Goal: Information Seeking & Learning: Learn about a topic

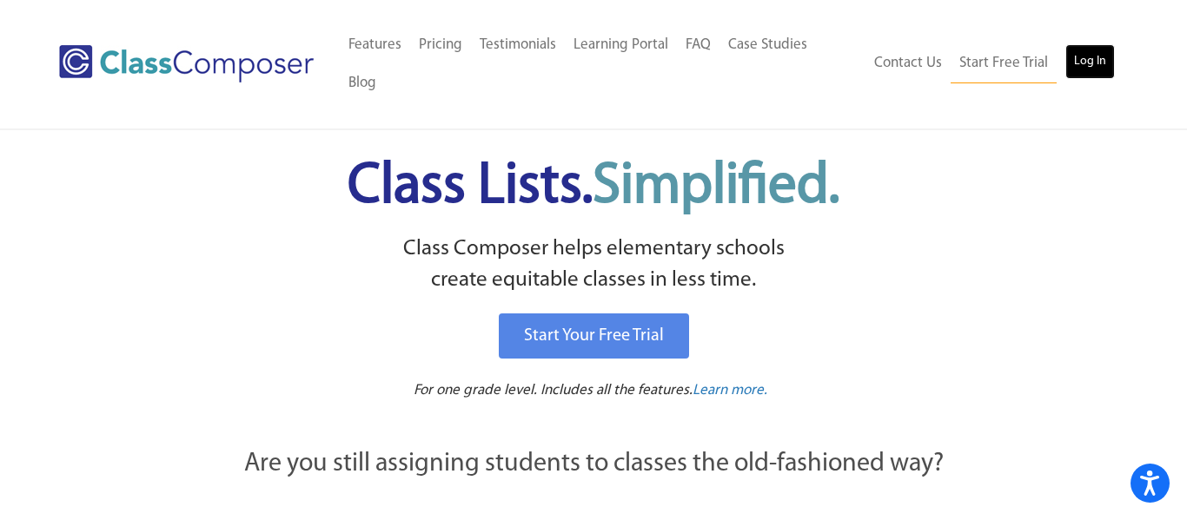
click at [1102, 49] on link "Log In" at bounding box center [1090, 61] width 50 height 35
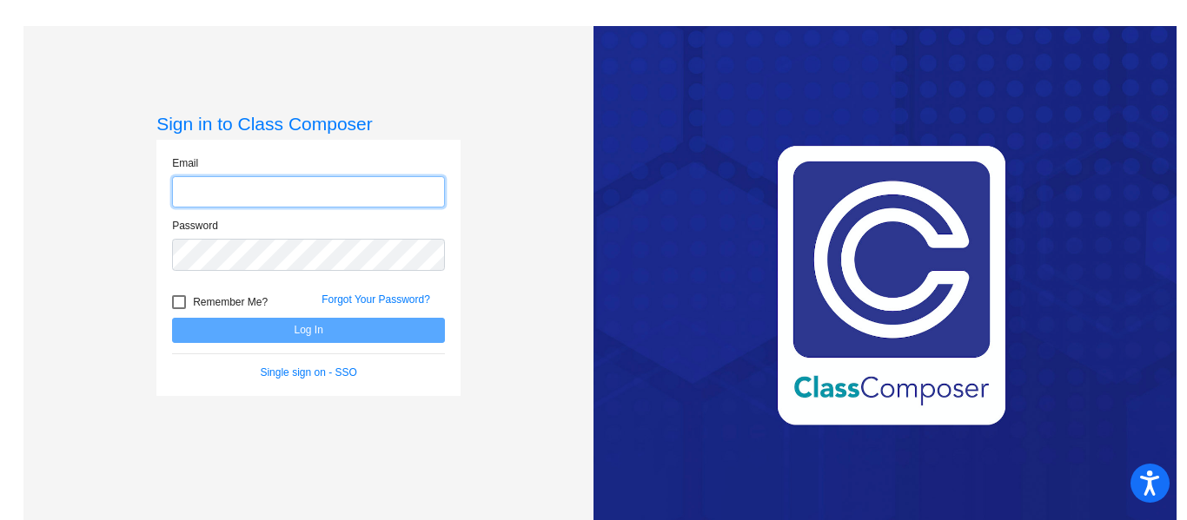
type input "[PERSON_NAME][EMAIL_ADDRESS][PERSON_NAME][DOMAIN_NAME]"
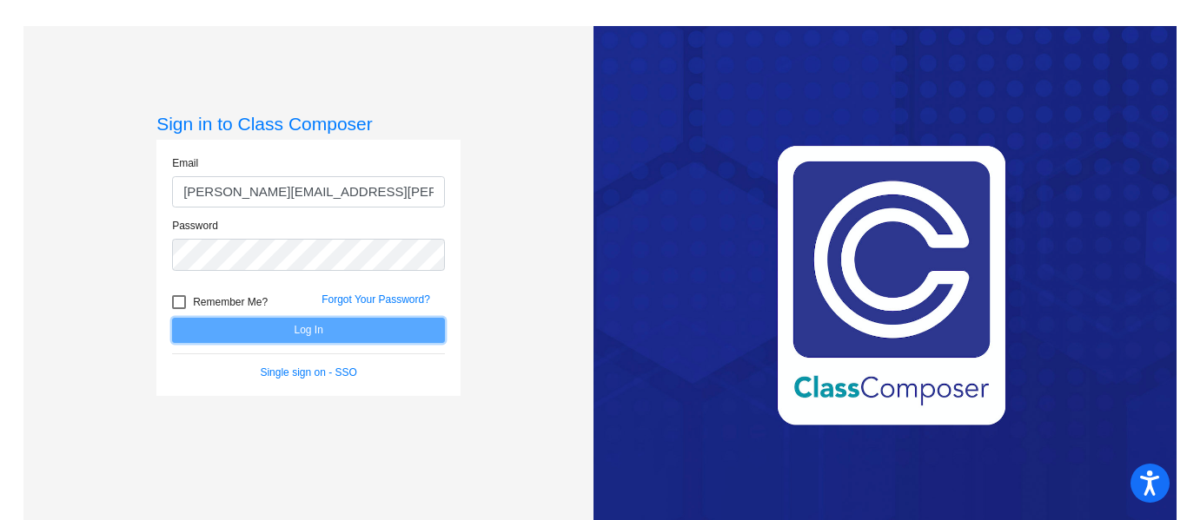
click at [415, 333] on button "Log In" at bounding box center [308, 330] width 273 height 25
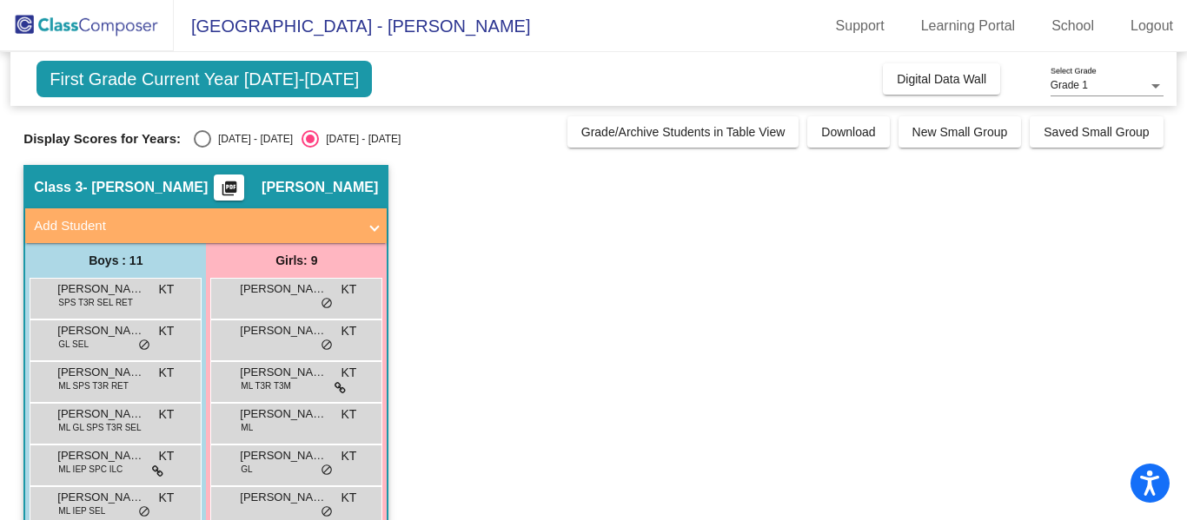
click at [194, 139] on div "Select an option" at bounding box center [202, 138] width 17 height 17
click at [202, 148] on input "[DATE] - [DATE]" at bounding box center [202, 148] width 1 height 1
radio input "true"
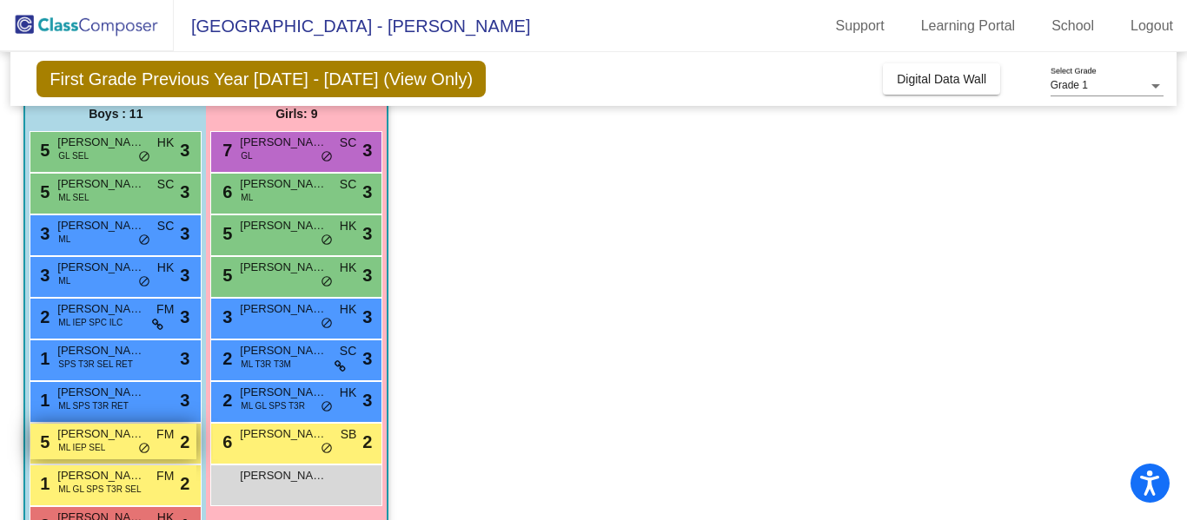
scroll to position [146, 0]
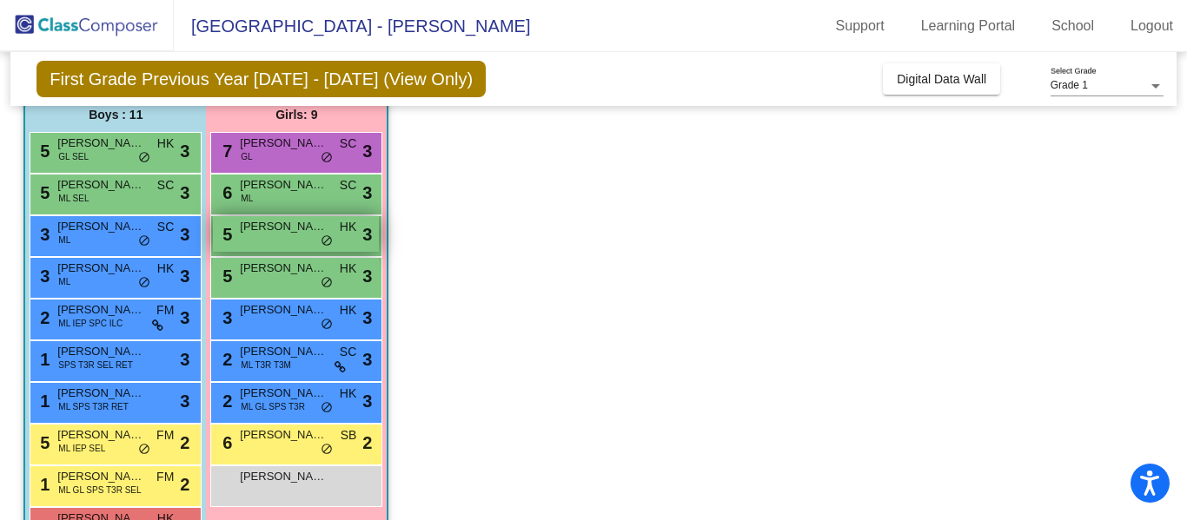
click at [265, 236] on div "5 [PERSON_NAME] lock do_not_disturb_alt 3" at bounding box center [296, 234] width 166 height 36
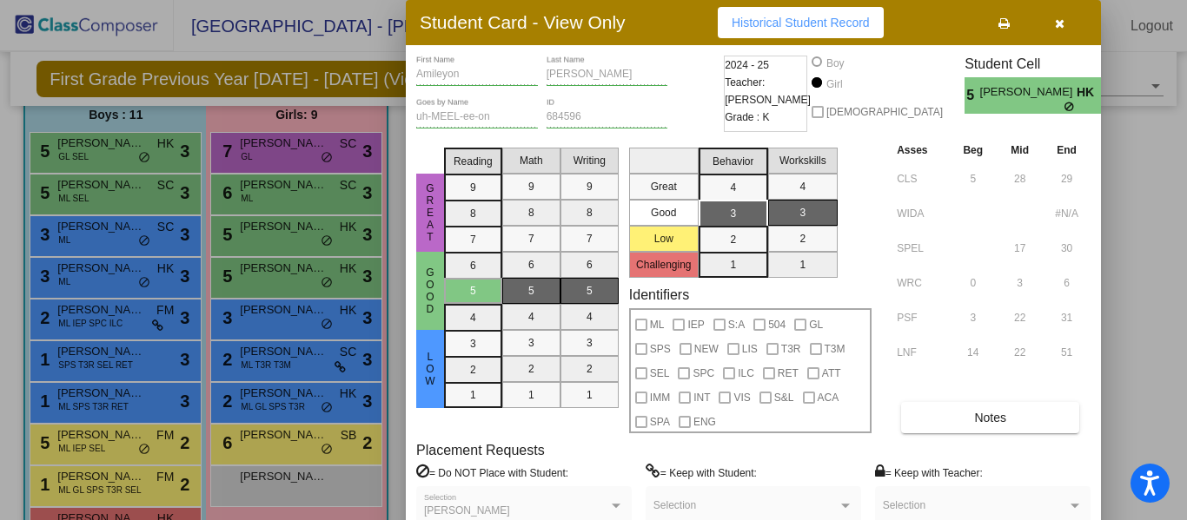
click at [1058, 25] on icon "button" at bounding box center [1060, 23] width 10 height 12
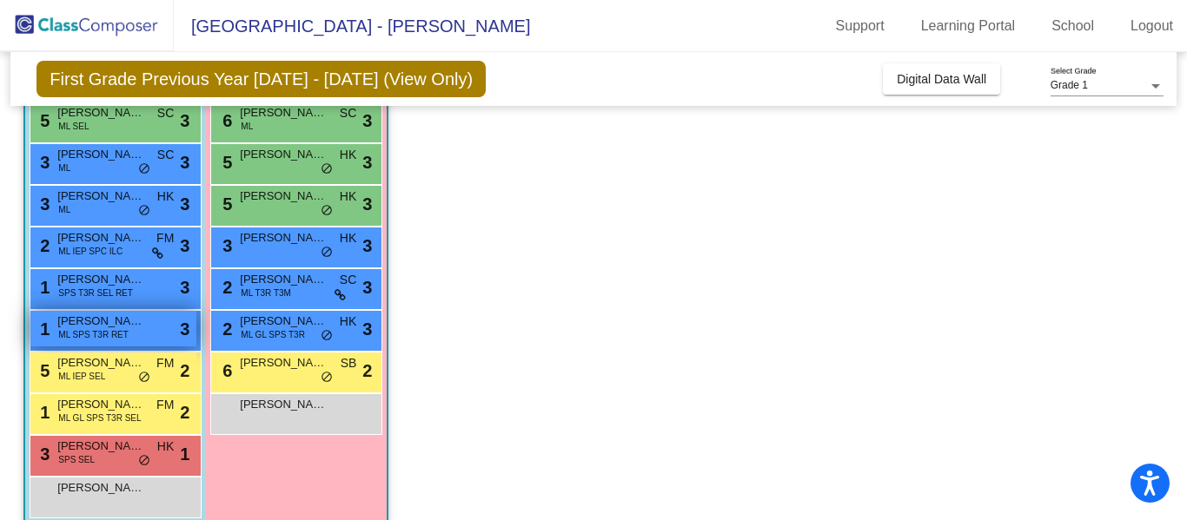
scroll to position [244, 0]
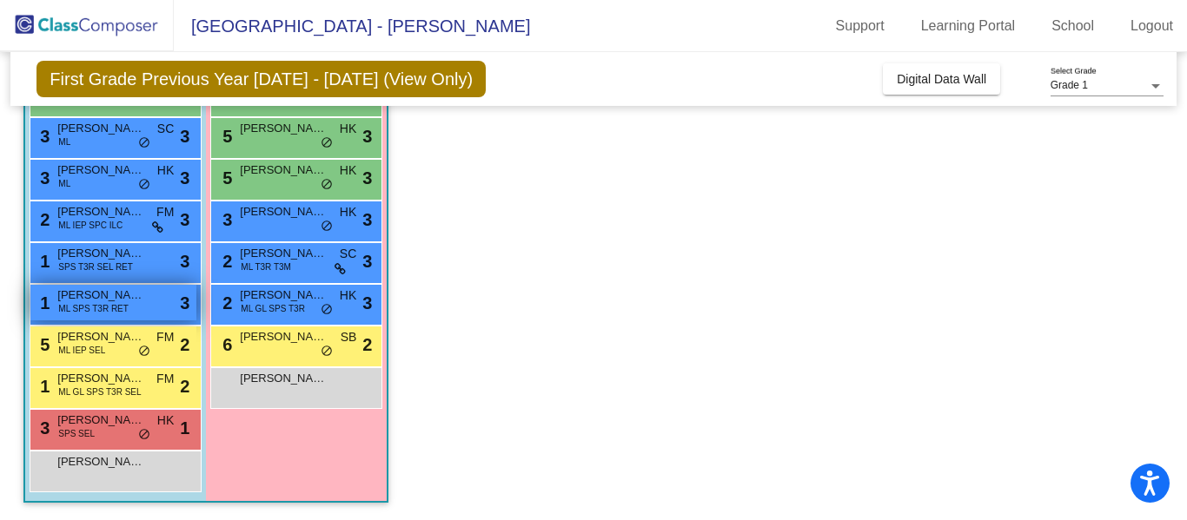
click at [112, 298] on span "[PERSON_NAME]" at bounding box center [100, 295] width 87 height 17
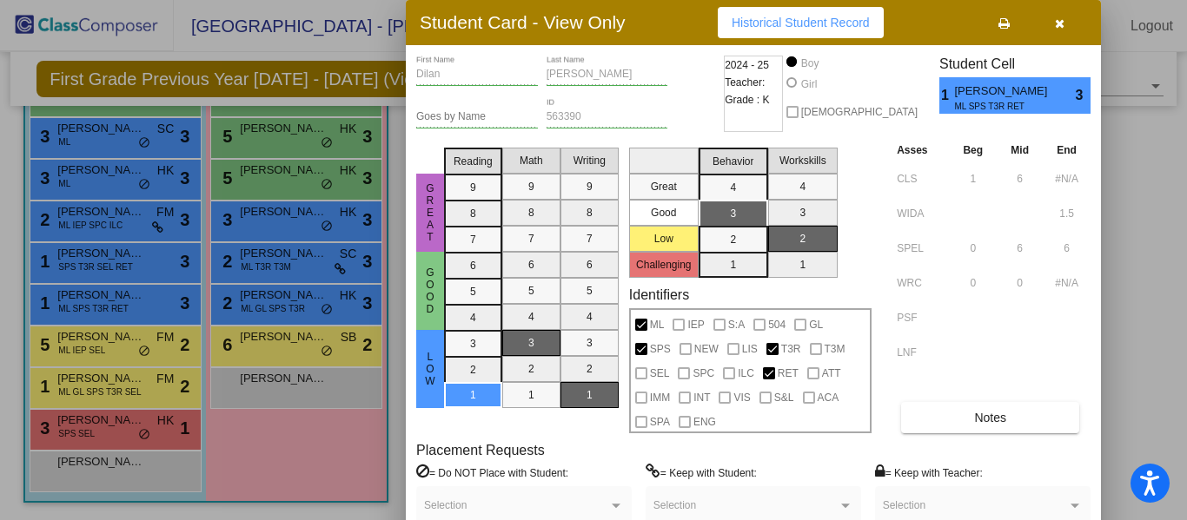
click at [1051, 18] on button "button" at bounding box center [1059, 22] width 56 height 31
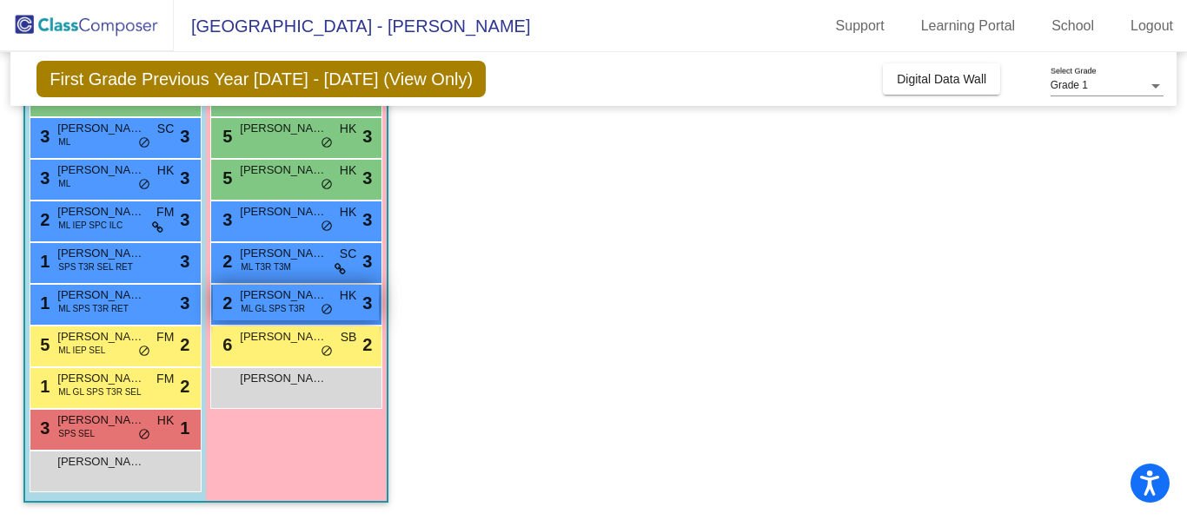
click at [264, 305] on span "ML GL SPS T3R" at bounding box center [273, 308] width 64 height 13
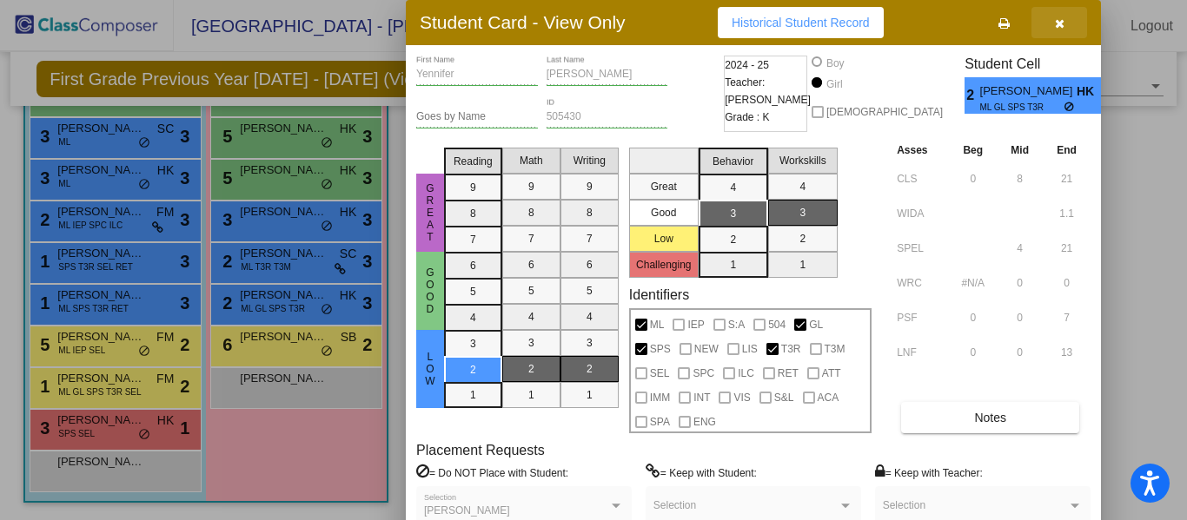
click at [1062, 18] on icon "button" at bounding box center [1060, 23] width 10 height 12
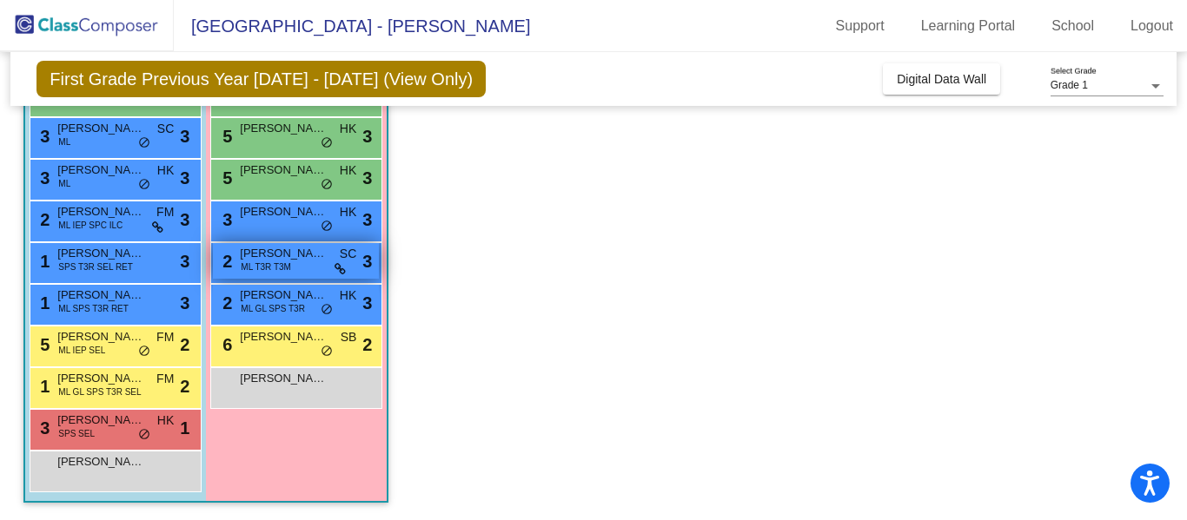
click at [253, 256] on span "[PERSON_NAME]" at bounding box center [283, 253] width 87 height 17
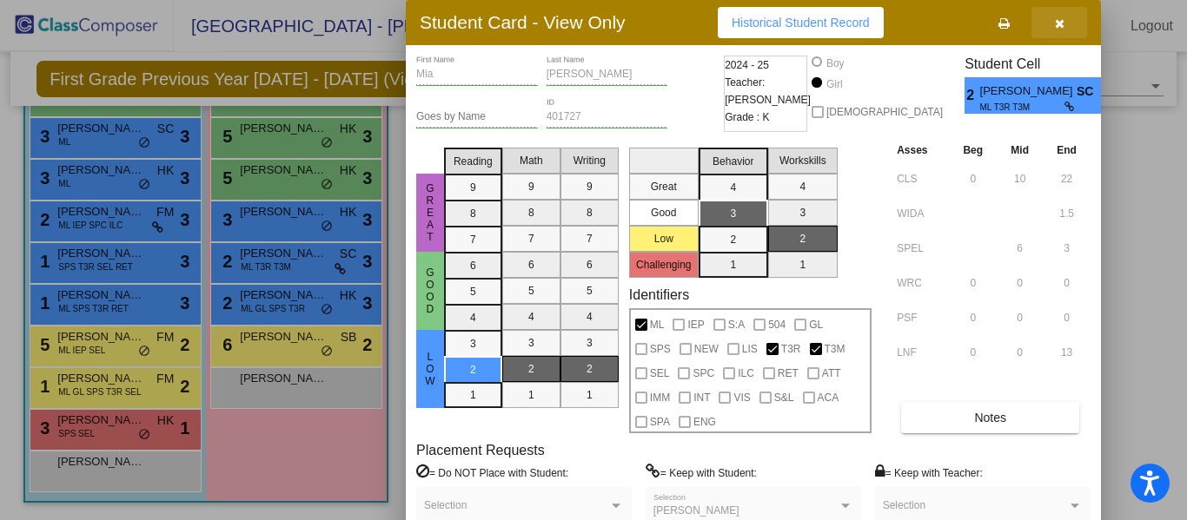
click at [1062, 27] on icon "button" at bounding box center [1060, 23] width 10 height 12
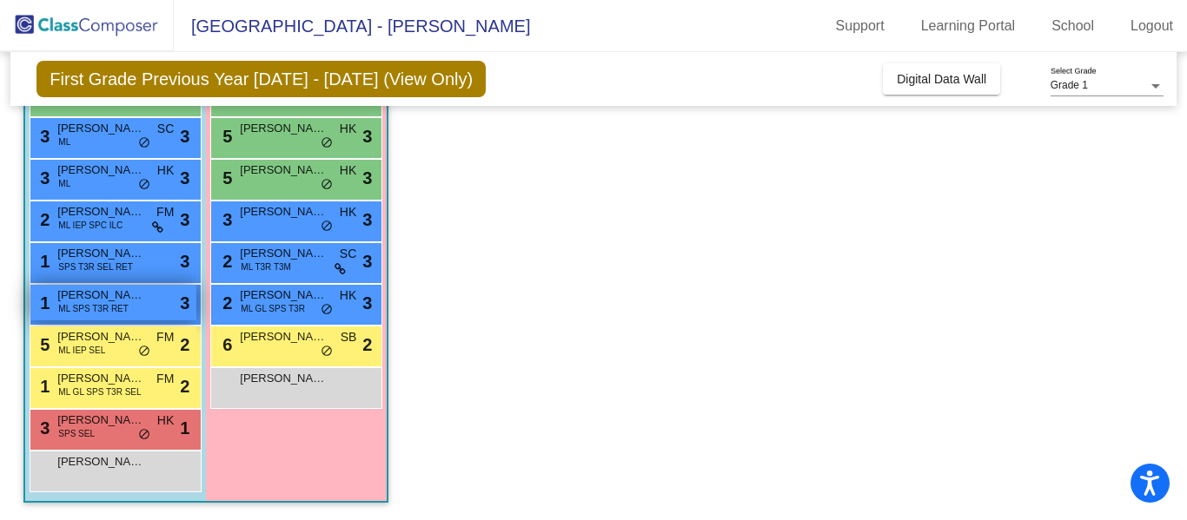
click at [126, 297] on span "[PERSON_NAME]" at bounding box center [100, 295] width 87 height 17
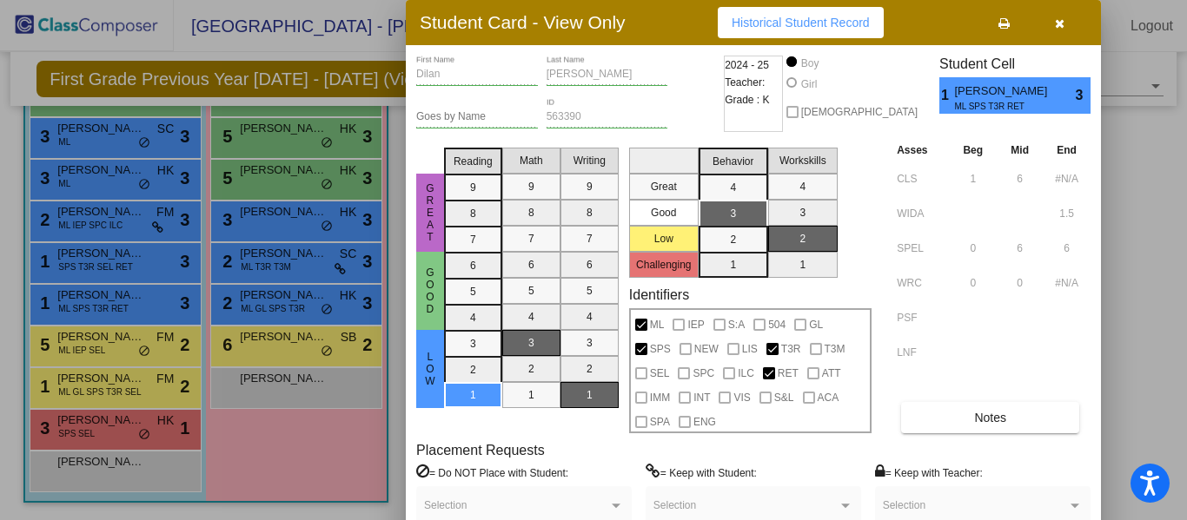
click at [828, 17] on span "Historical Student Record" at bounding box center [801, 23] width 138 height 14
click at [1061, 23] on icon "button" at bounding box center [1060, 23] width 10 height 12
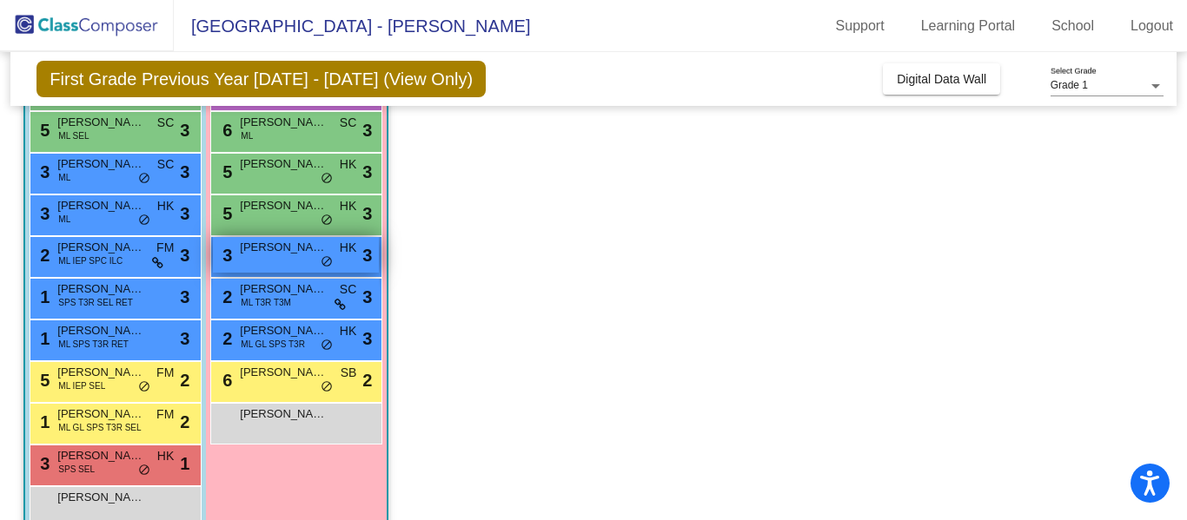
scroll to position [211, 0]
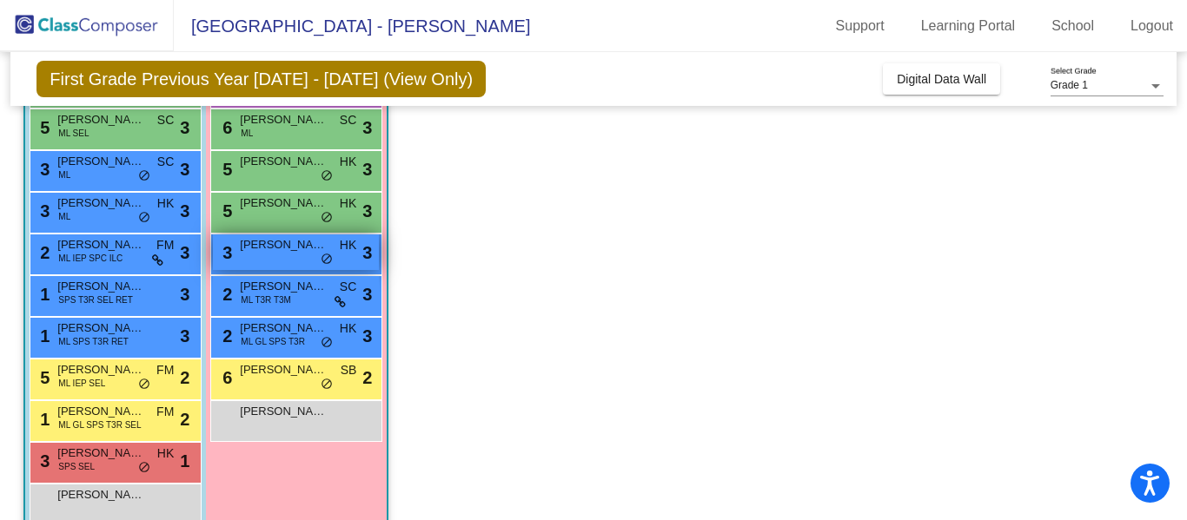
click at [280, 262] on div "3 [PERSON_NAME] HK lock do_not_disturb_alt 3" at bounding box center [296, 253] width 166 height 36
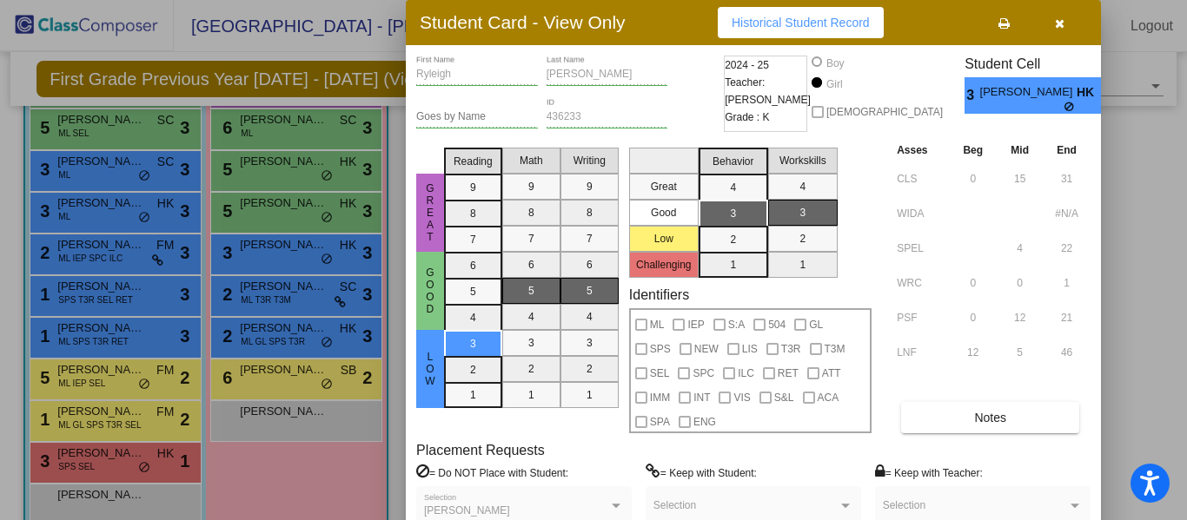
click at [1055, 20] on icon "button" at bounding box center [1060, 23] width 10 height 12
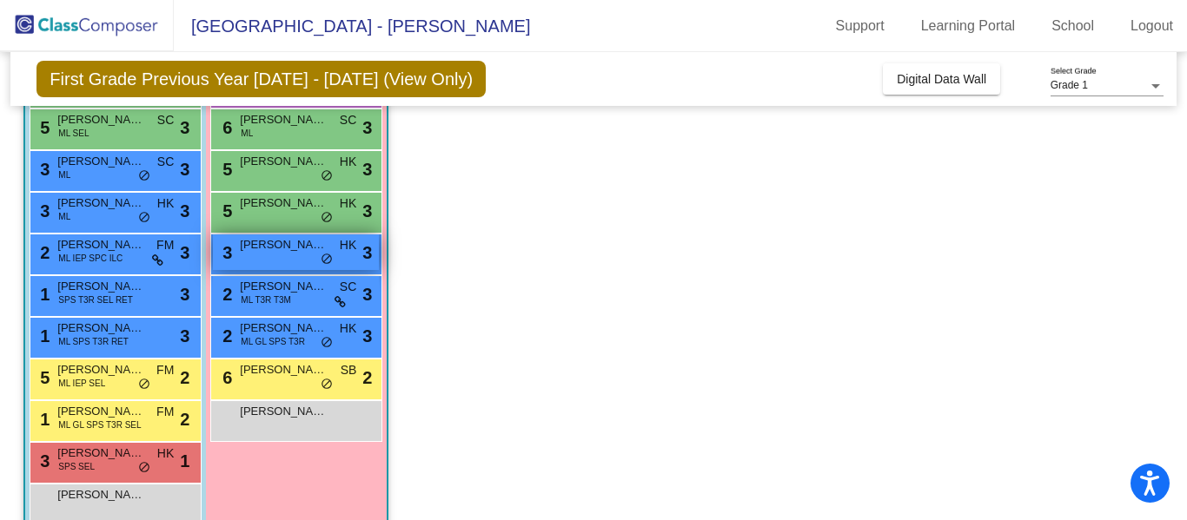
click at [295, 258] on div "3 [PERSON_NAME] HK lock do_not_disturb_alt 3" at bounding box center [296, 253] width 166 height 36
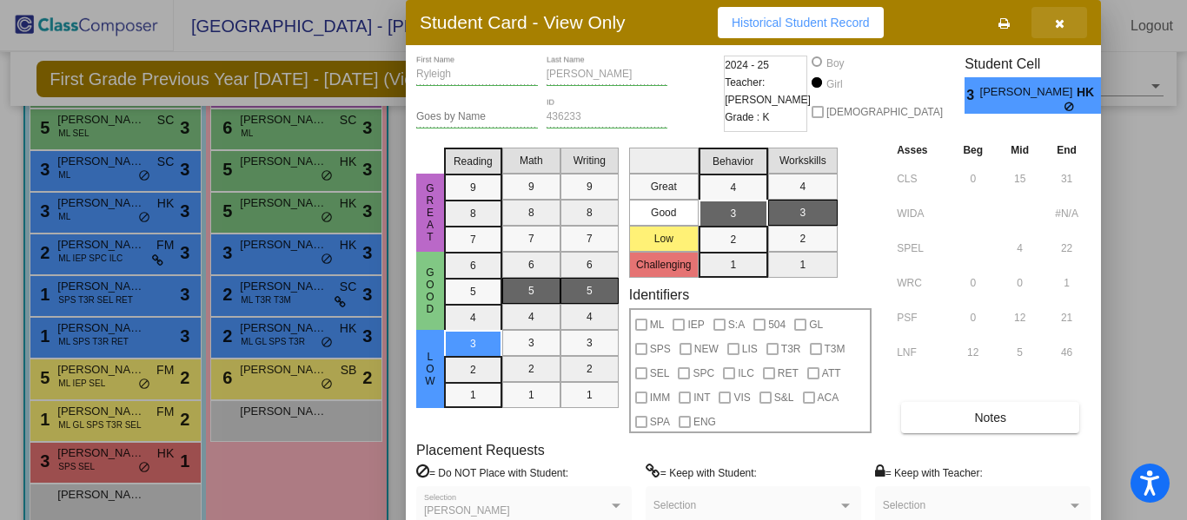
click at [1061, 26] on icon "button" at bounding box center [1060, 23] width 10 height 12
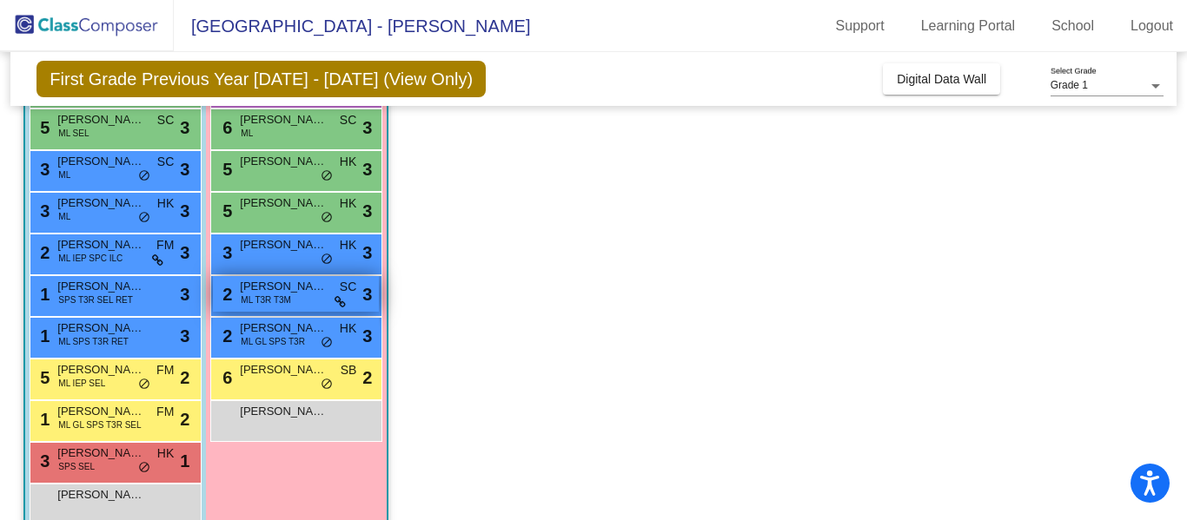
click at [268, 289] on span "[PERSON_NAME]" at bounding box center [283, 286] width 87 height 17
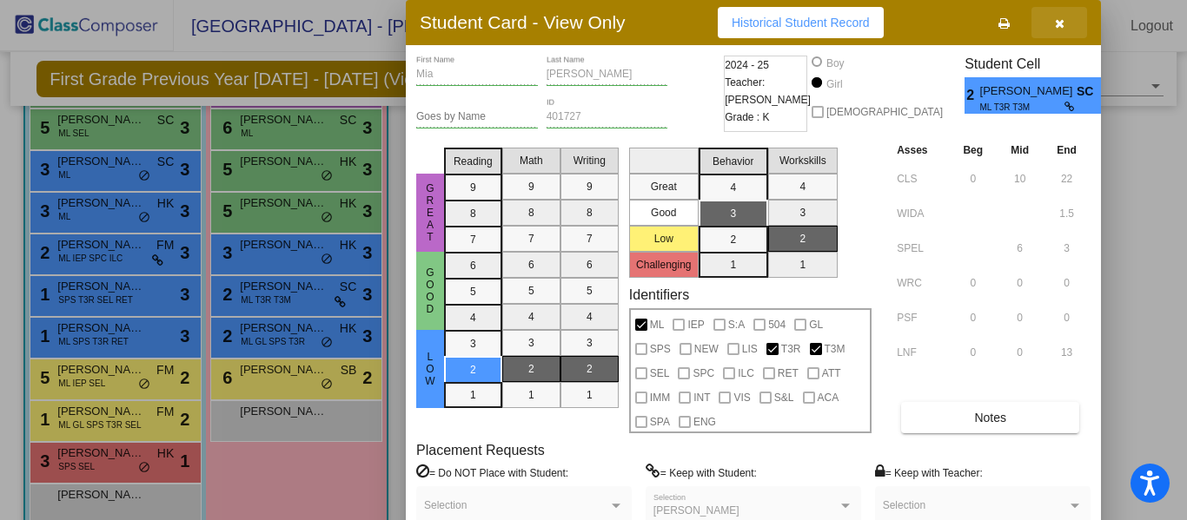
click at [1056, 21] on icon "button" at bounding box center [1060, 23] width 10 height 12
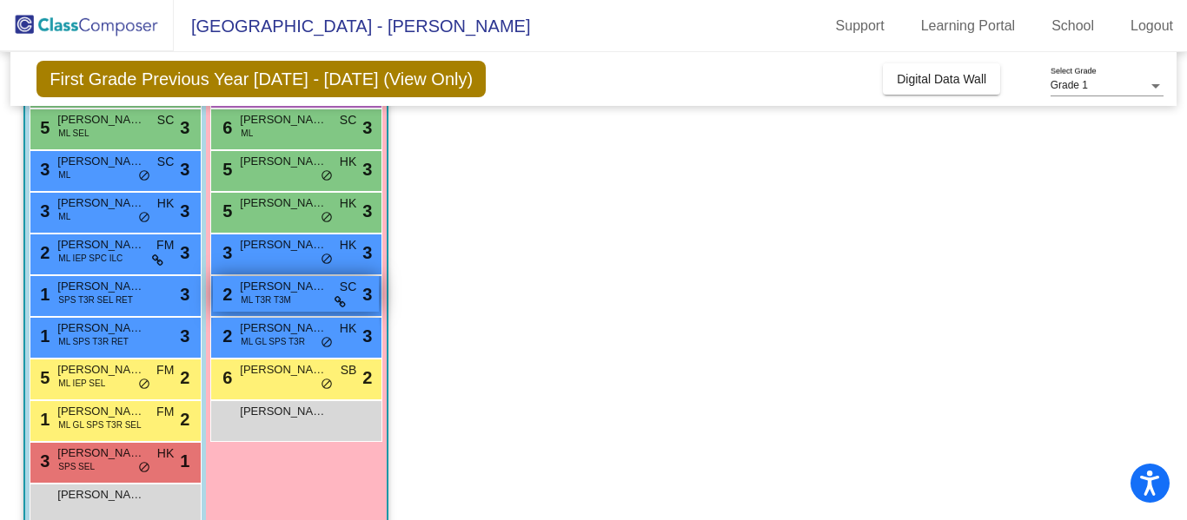
click at [266, 301] on span "ML T3R T3M" at bounding box center [266, 300] width 50 height 13
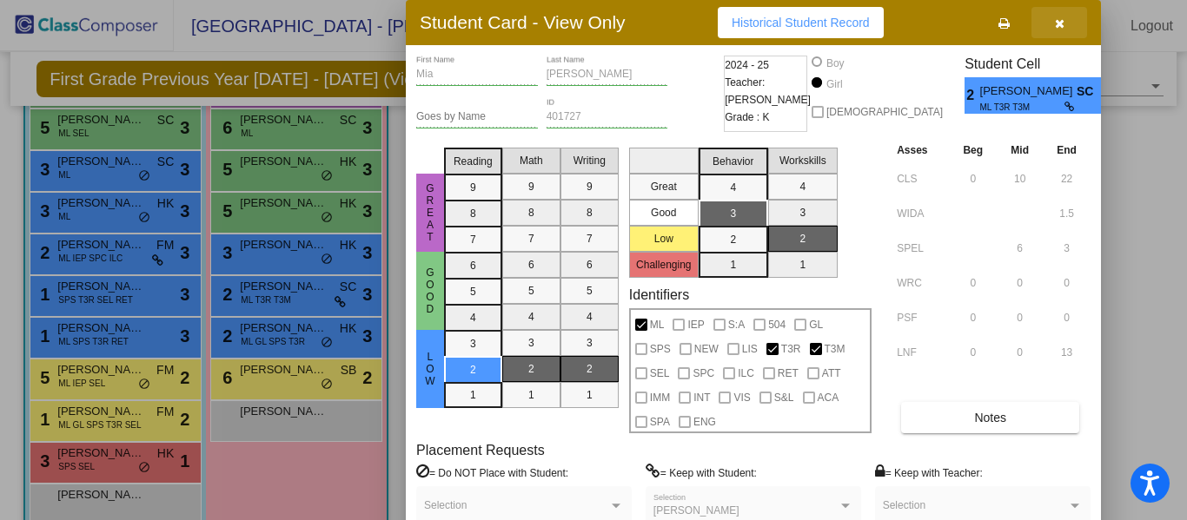
click at [1062, 24] on icon "button" at bounding box center [1060, 23] width 10 height 12
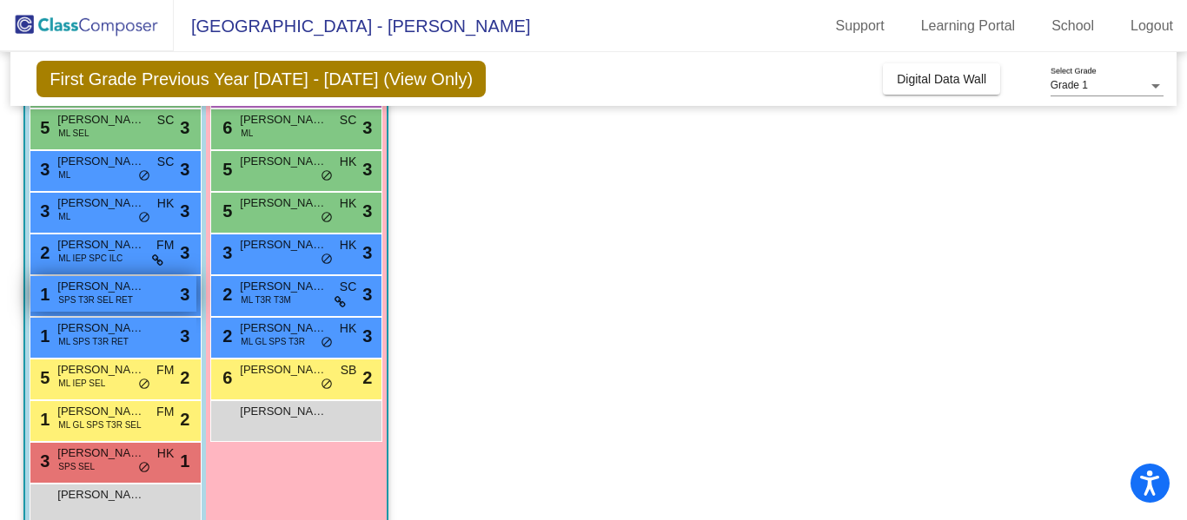
click at [98, 302] on span "SPS T3R SEL RET" at bounding box center [95, 300] width 75 height 13
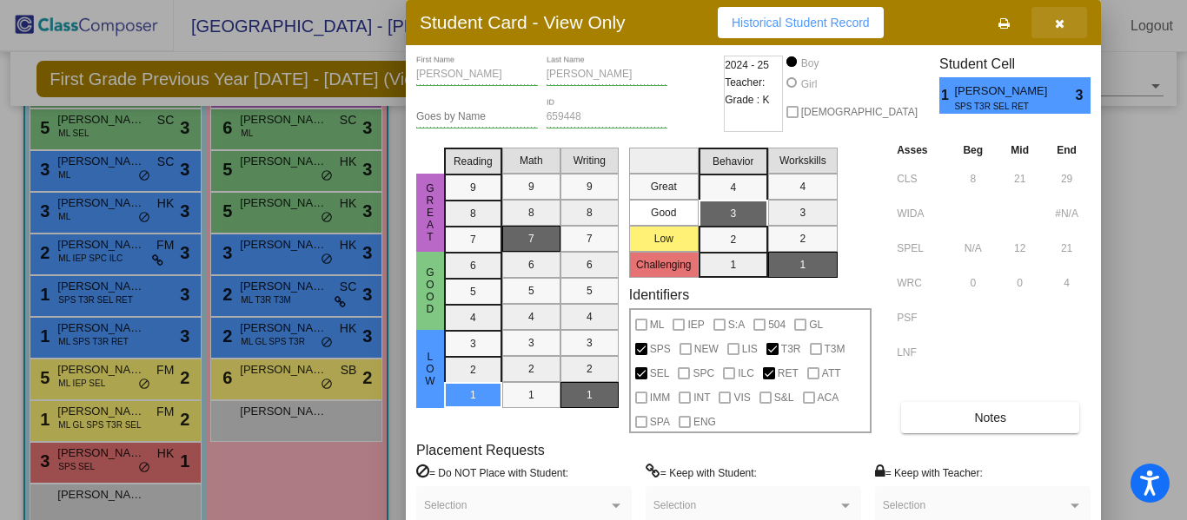
click at [1064, 28] on button "button" at bounding box center [1059, 22] width 56 height 31
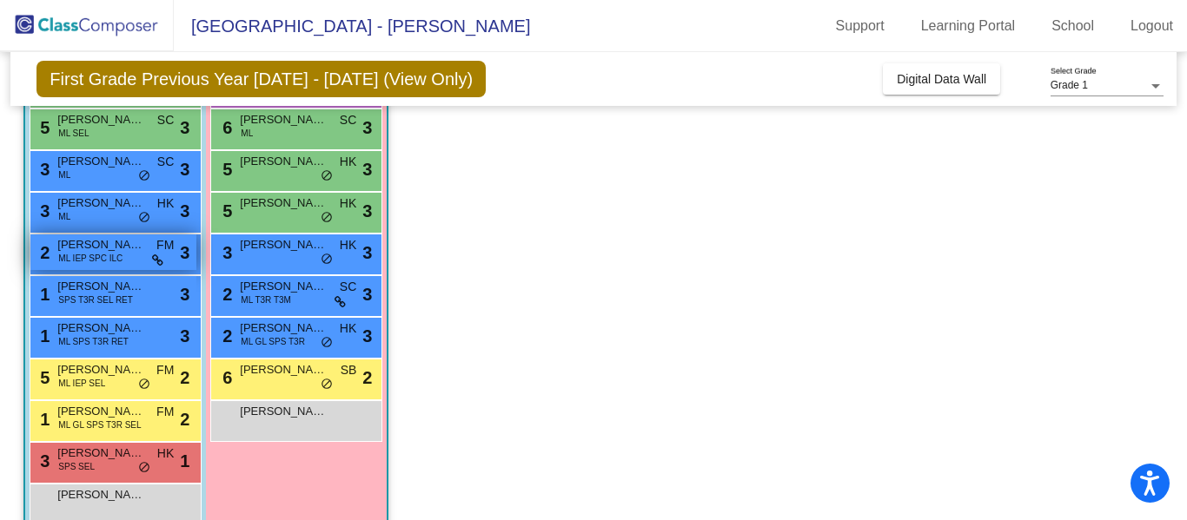
click at [97, 236] on span "[PERSON_NAME] Cash" at bounding box center [100, 244] width 87 height 17
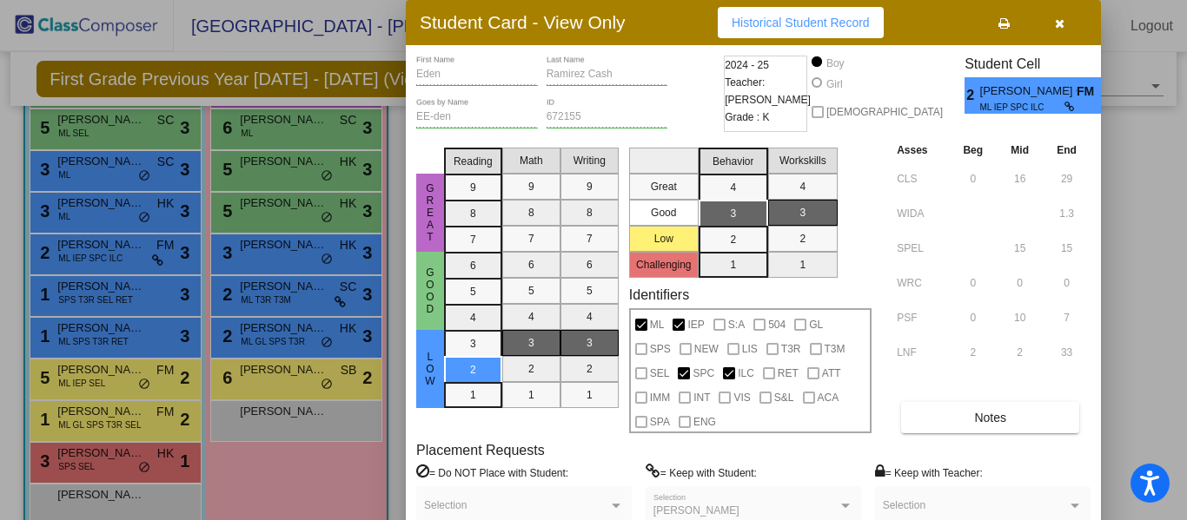
click at [1059, 26] on icon "button" at bounding box center [1060, 23] width 10 height 12
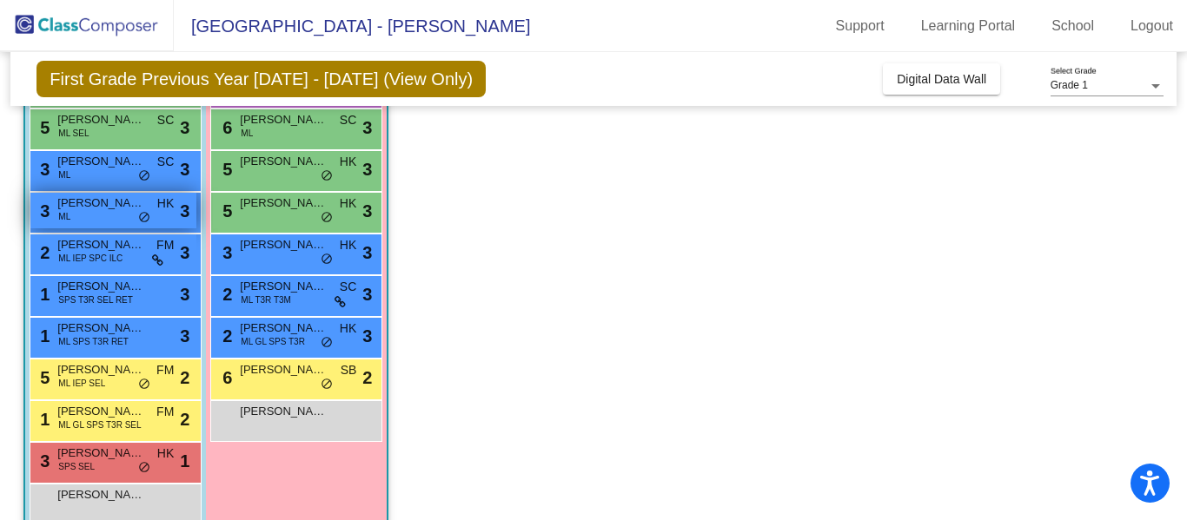
scroll to position [244, 0]
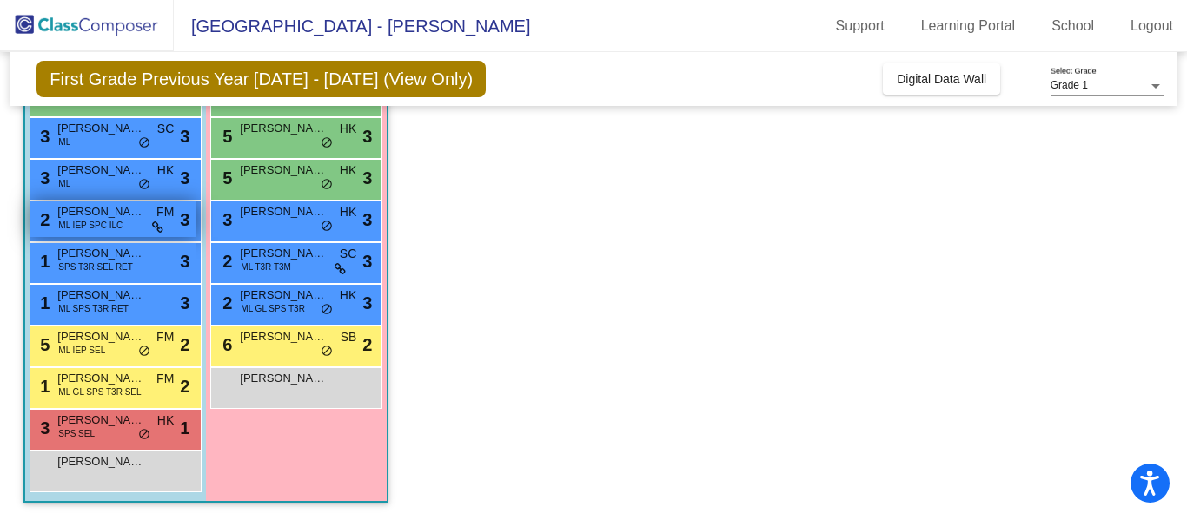
click at [103, 224] on span "ML IEP SPC ILC" at bounding box center [90, 225] width 64 height 13
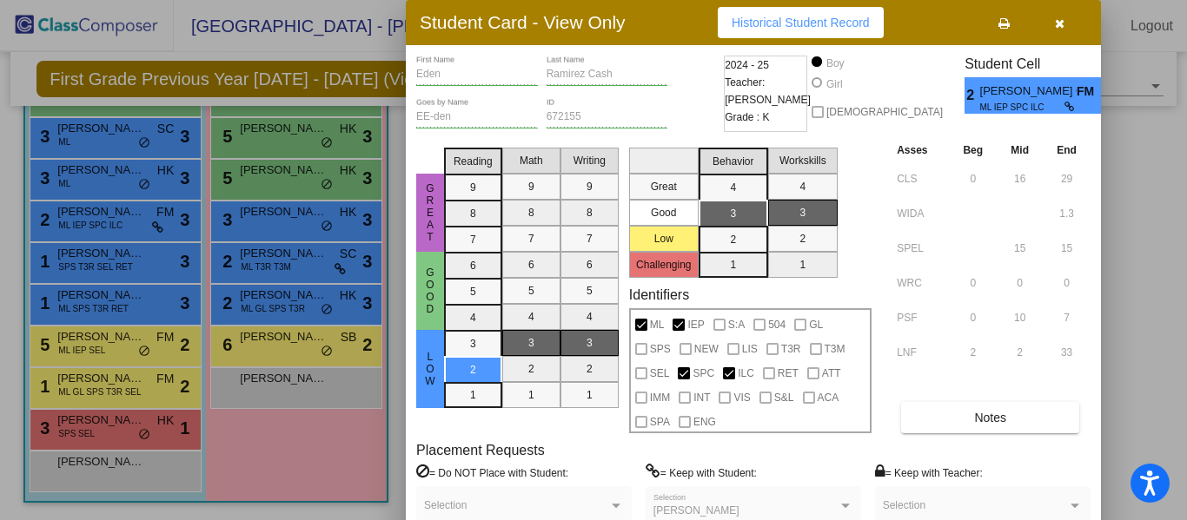
click at [1058, 24] on icon "button" at bounding box center [1060, 23] width 10 height 12
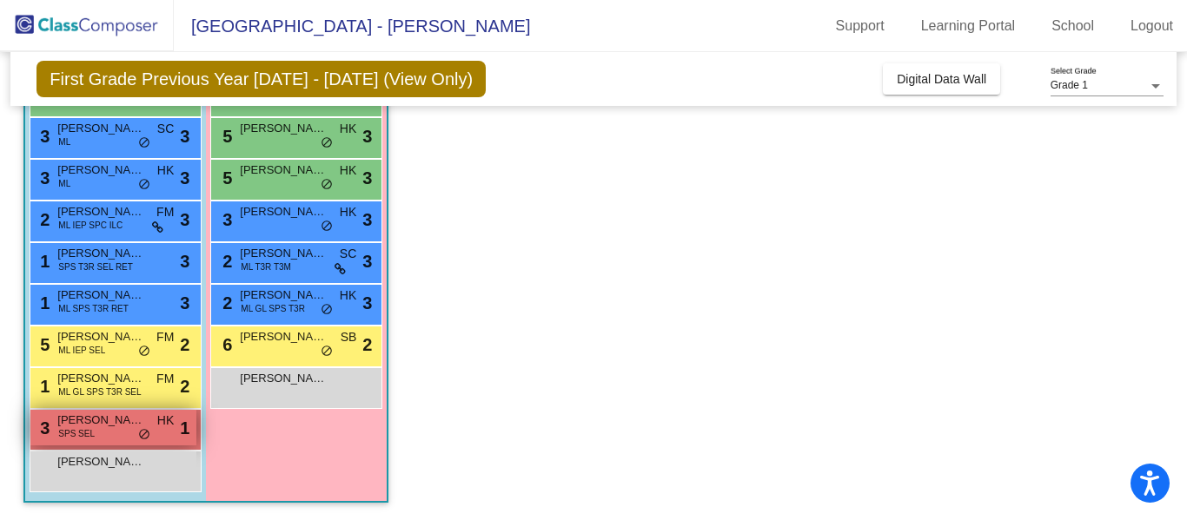
click at [86, 435] on span "SPS SEL" at bounding box center [76, 433] width 36 height 13
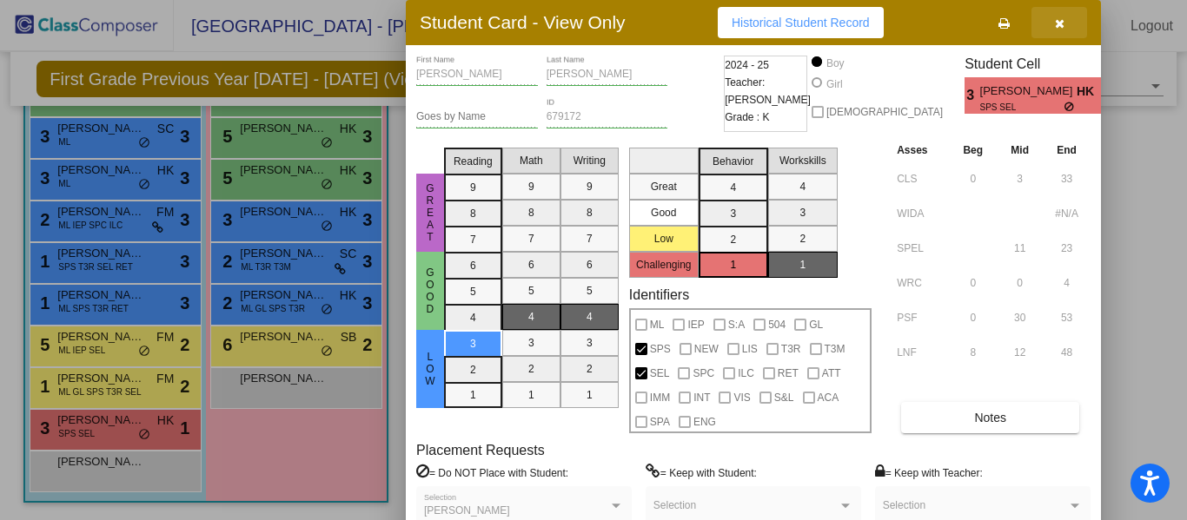
click at [1059, 23] on icon "button" at bounding box center [1060, 23] width 10 height 12
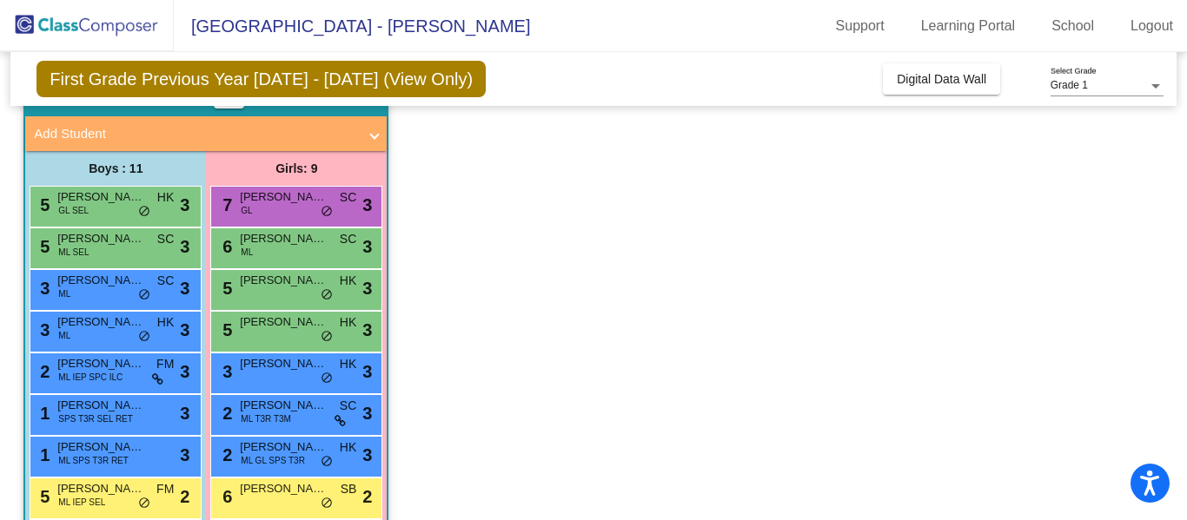
scroll to position [0, 0]
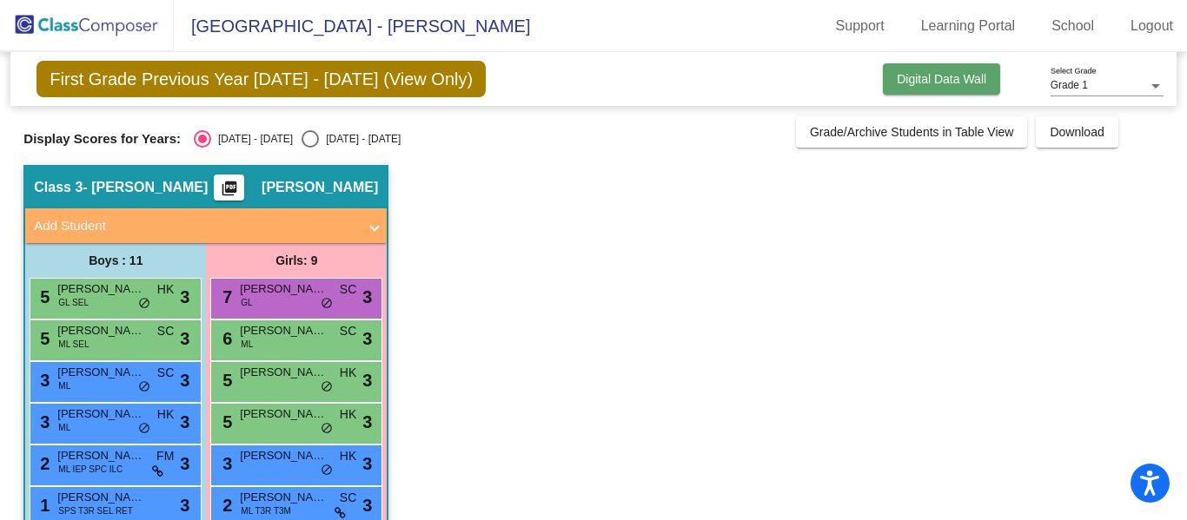
click at [937, 85] on span "Digital Data Wall" at bounding box center [941, 79] width 89 height 14
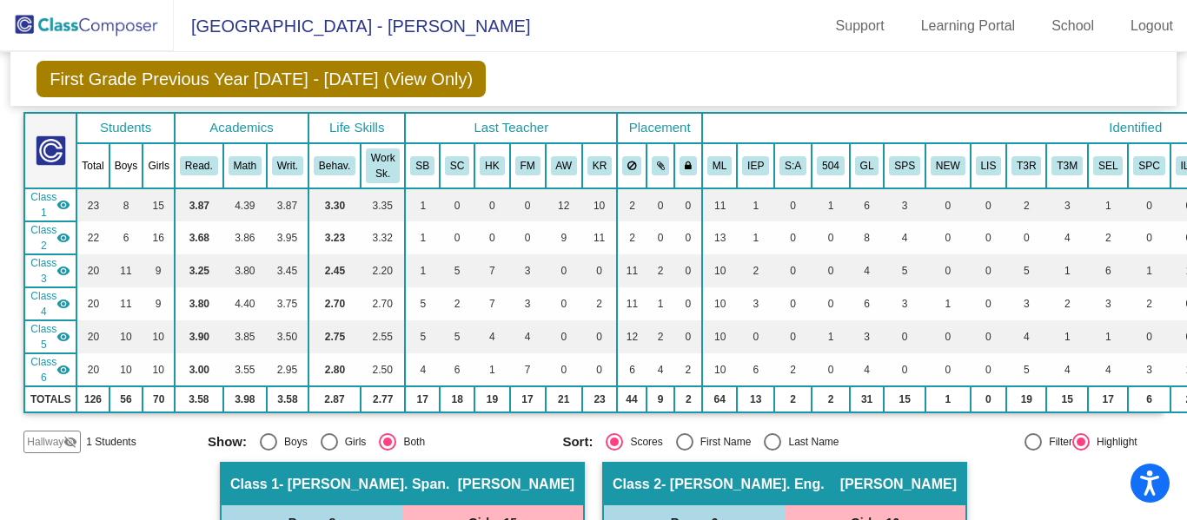
scroll to position [95, 0]
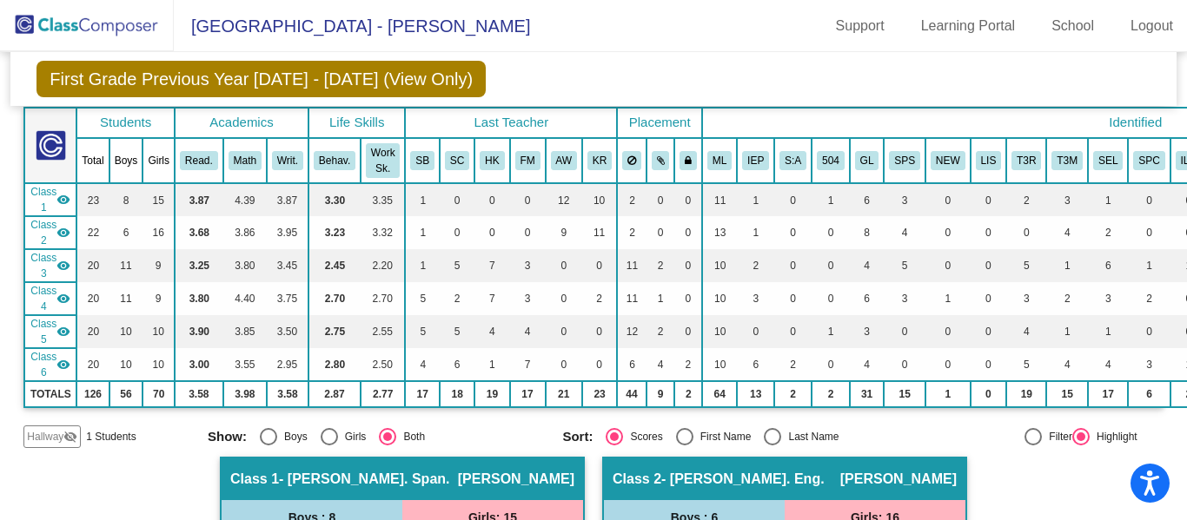
click at [60, 262] on mat-icon "visibility" at bounding box center [63, 266] width 14 height 14
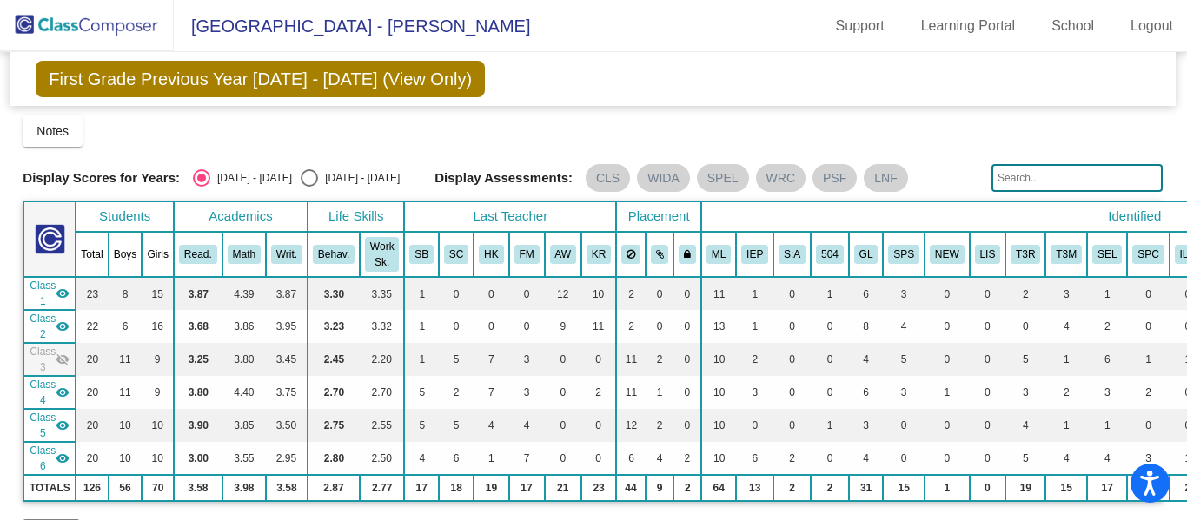
scroll to position [0, 1]
click at [45, 360] on span "Class 3" at bounding box center [43, 360] width 26 height 31
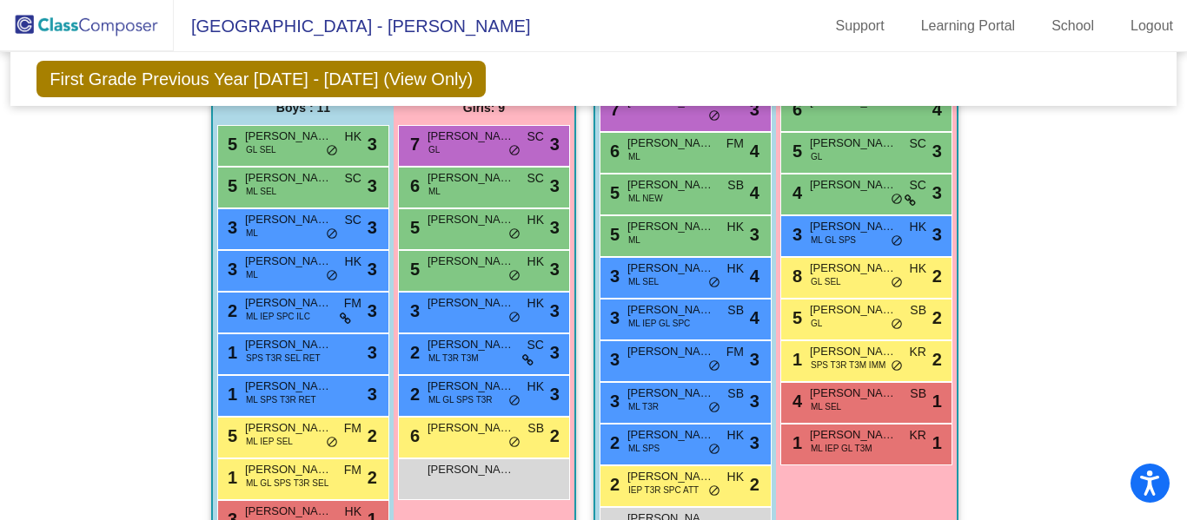
scroll to position [1312, 0]
click at [0, 336] on mat-sidenav-content "Grade 1 Select Grade First Grade Previous Year [DATE] - [DATE] (View Only) Add,…" at bounding box center [593, 286] width 1187 height 468
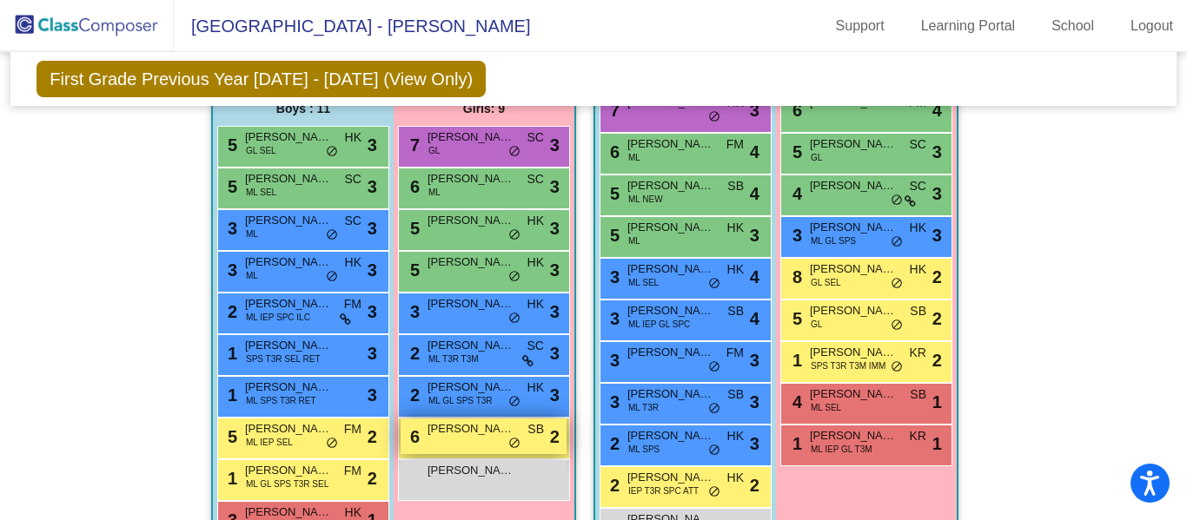
click at [440, 429] on span "[PERSON_NAME]" at bounding box center [470, 428] width 87 height 17
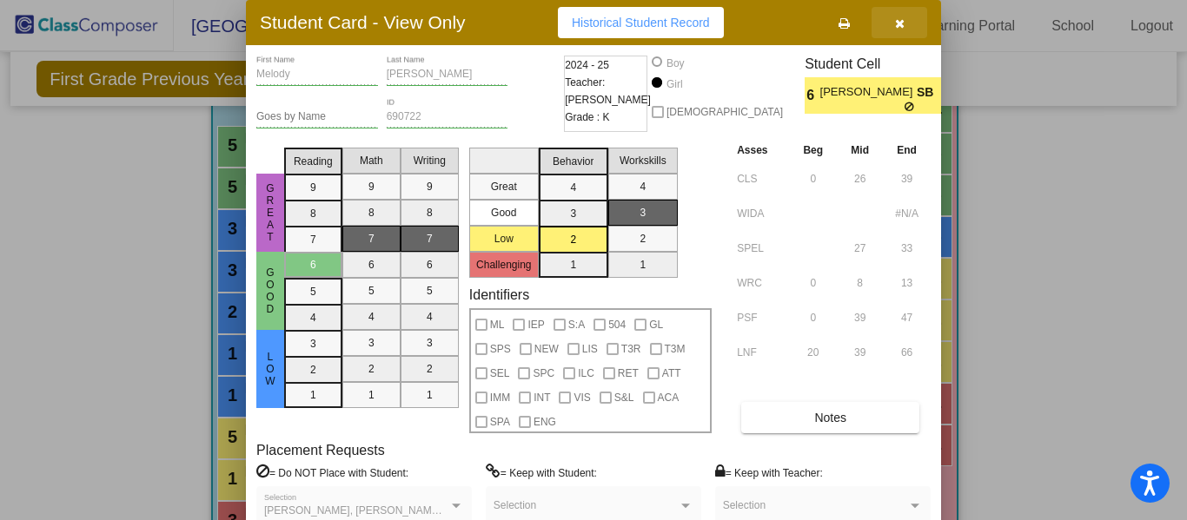
click at [897, 24] on icon "button" at bounding box center [900, 23] width 10 height 12
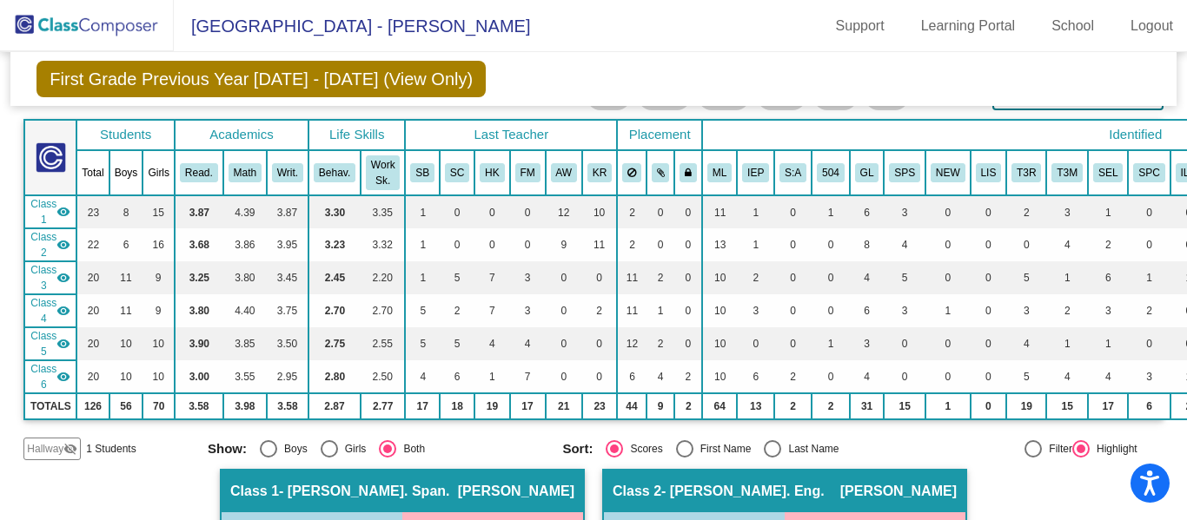
scroll to position [84, 0]
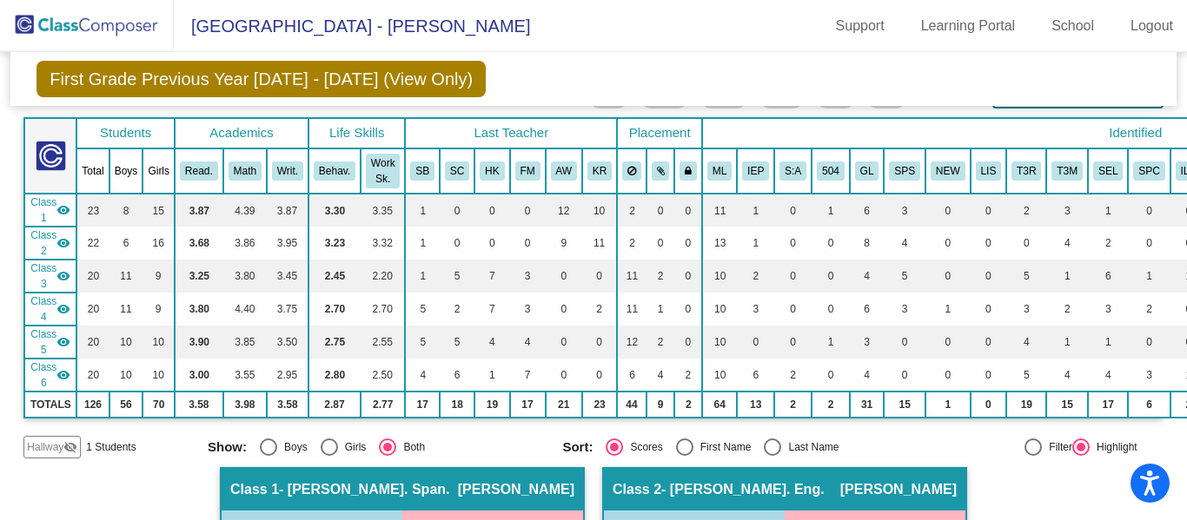
click at [7, 415] on mat-sidenav-content "Grade 1 Select Grade First Grade Previous Year [DATE] - [DATE] (View Only) Add,…" at bounding box center [593, 286] width 1187 height 468
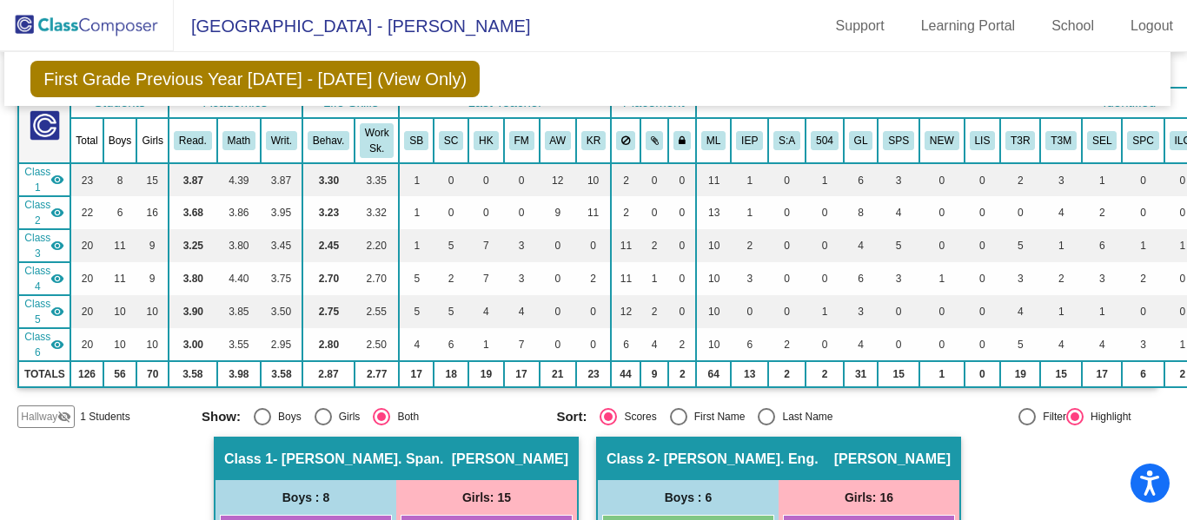
scroll to position [0, 6]
